Goal: Task Accomplishment & Management: Use online tool/utility

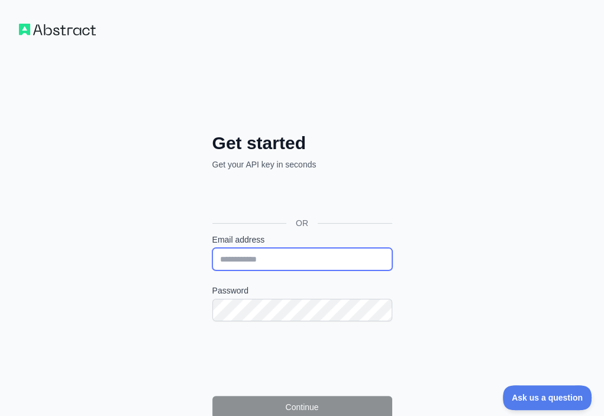
click at [212, 248] on input "Email address" at bounding box center [302, 259] width 180 height 22
paste input "**********"
type input "**********"
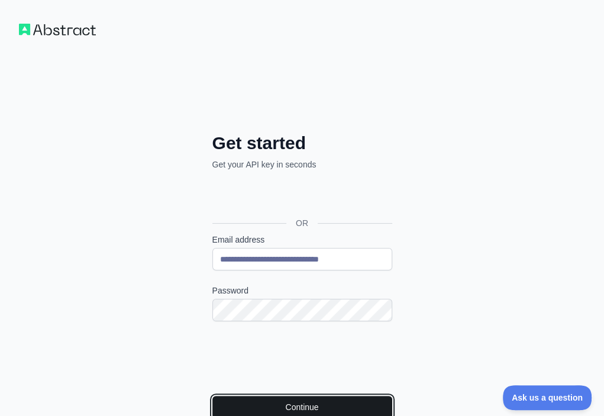
click at [212, 396] on button "Continue" at bounding box center [302, 407] width 180 height 22
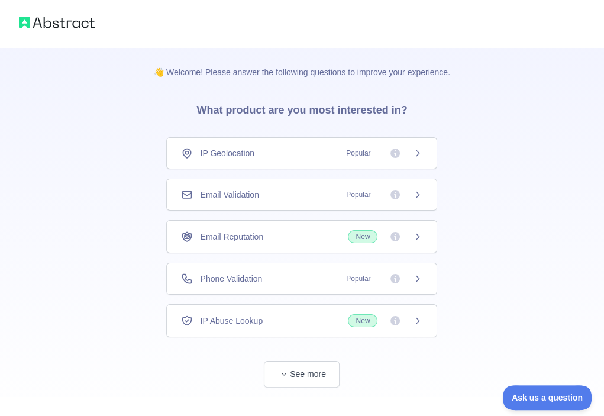
click at [276, 193] on div "Email Validation Popular" at bounding box center [301, 195] width 241 height 12
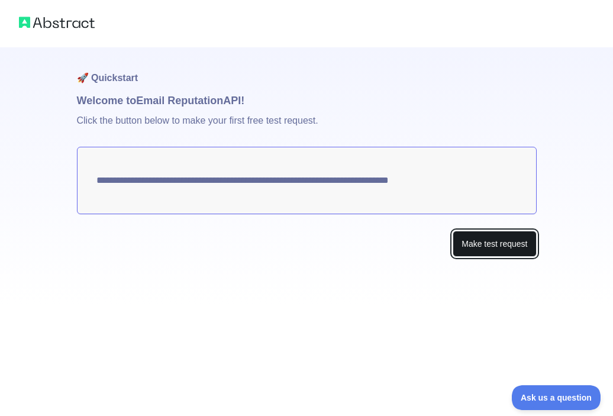
click at [473, 237] on button "Make test request" at bounding box center [494, 244] width 83 height 27
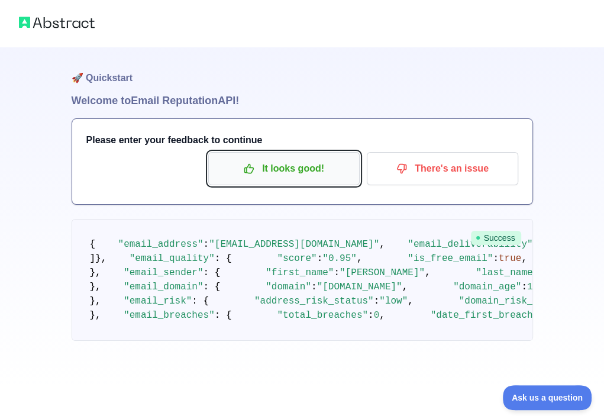
click at [309, 167] on p "It looks good!" at bounding box center [284, 169] width 134 height 20
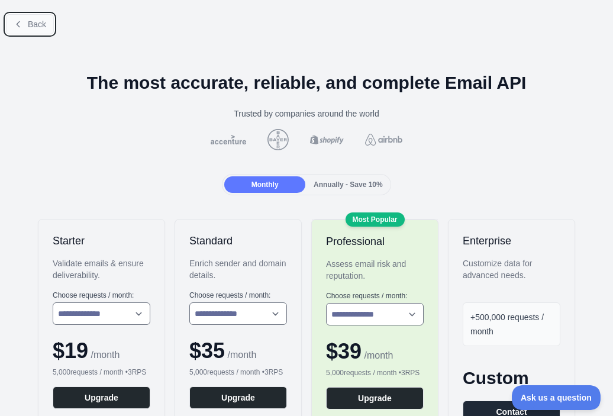
click at [31, 22] on span "Back" at bounding box center [37, 24] width 18 height 9
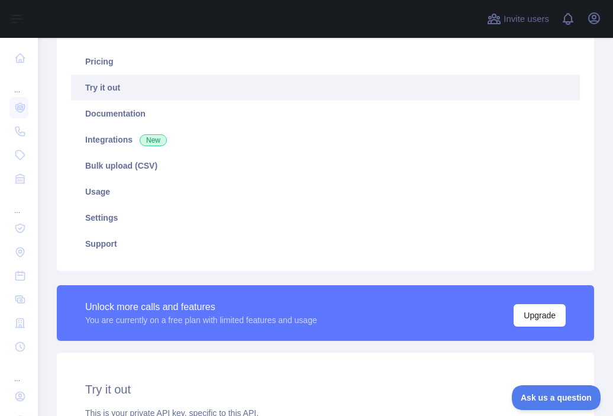
scroll to position [237, 0]
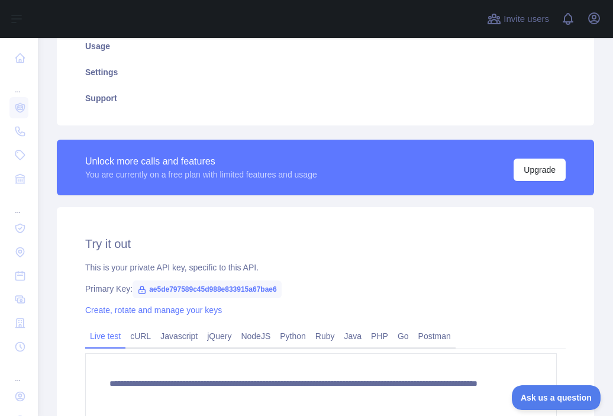
click at [225, 290] on span "ae5de797589c45d988e833915a67bae6" at bounding box center [206, 289] width 149 height 18
copy span "ae5de797589c45d988e833915a67bae6"
